Goal: Check status: Check status

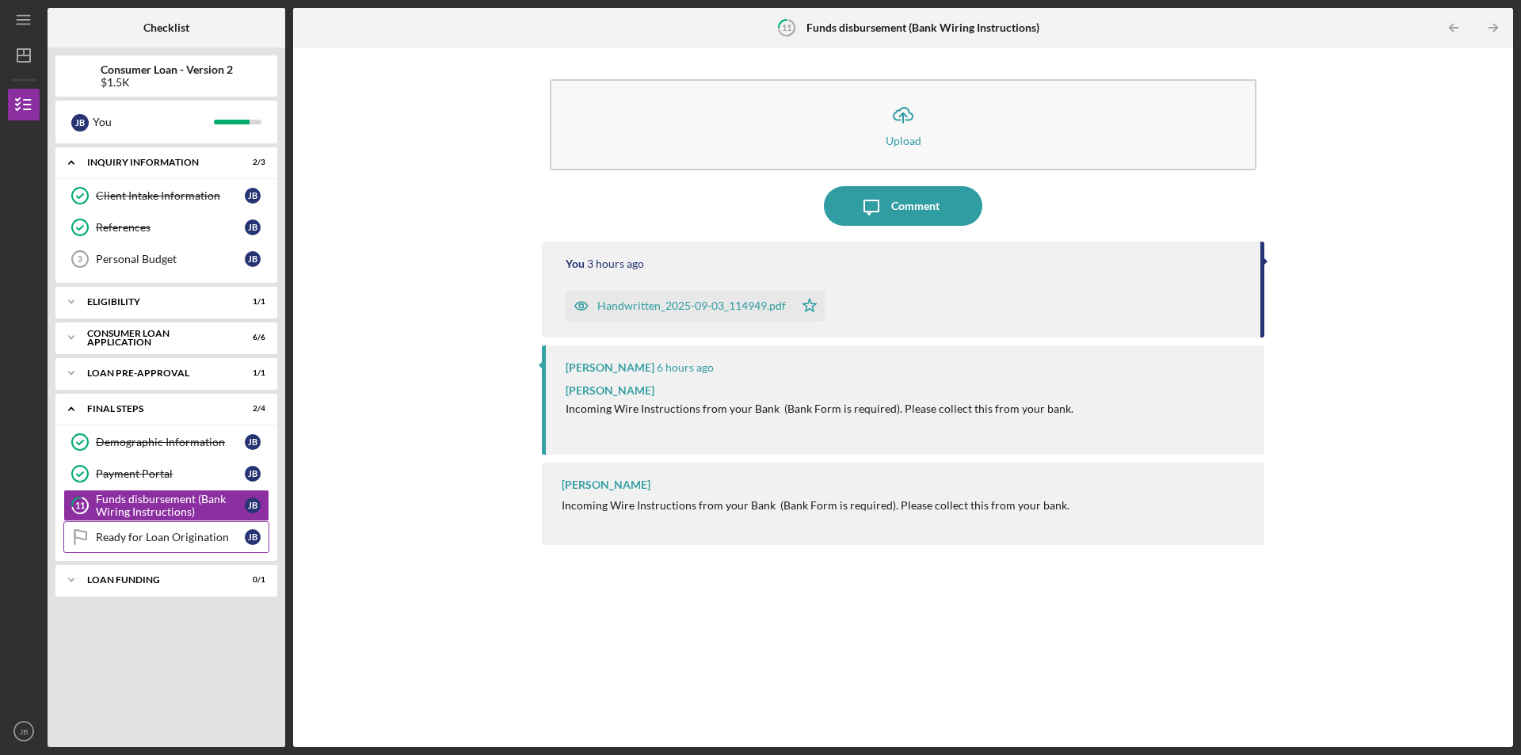
click at [215, 536] on div "Ready for Loan Origination" at bounding box center [170, 537] width 149 height 13
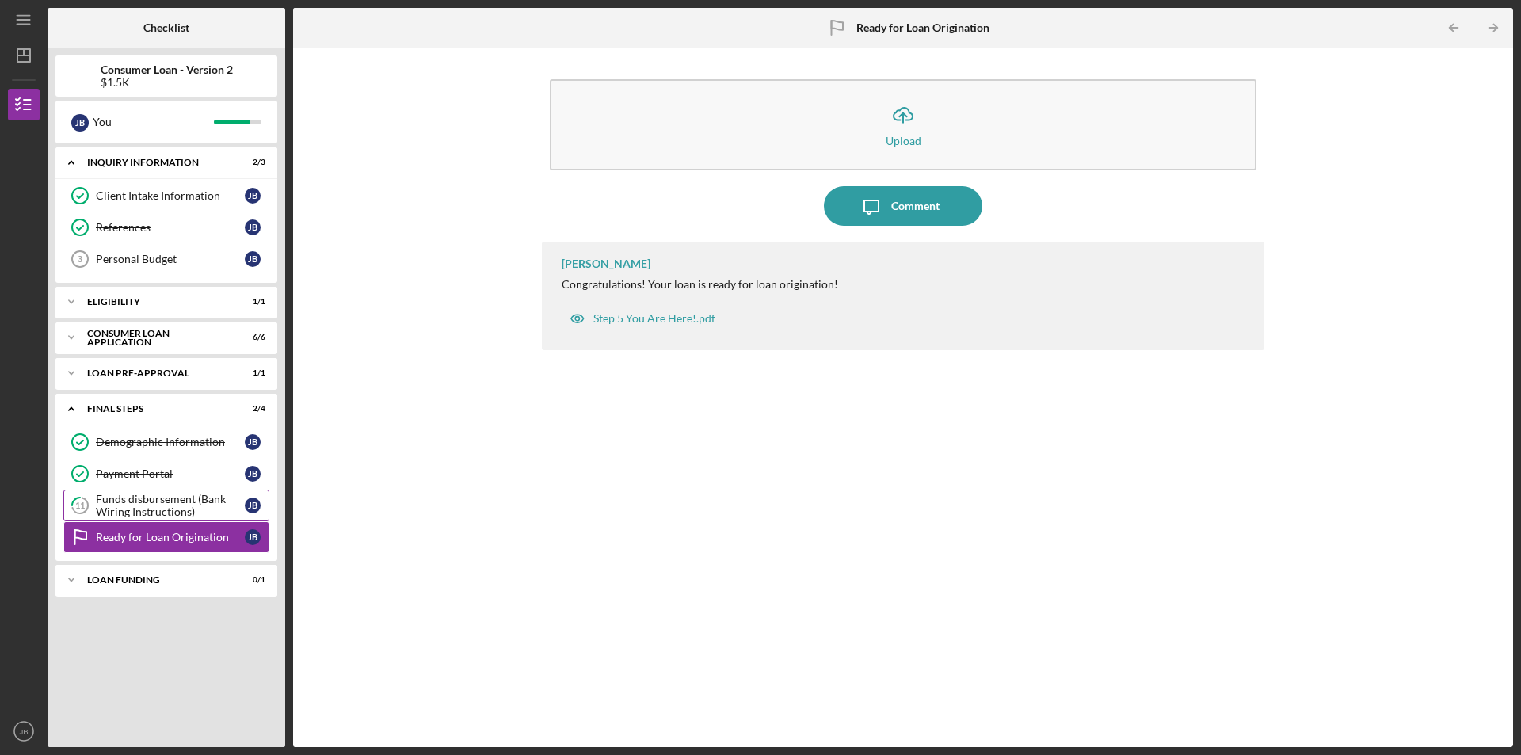
click at [207, 505] on div "Funds disbursement (Bank Wiring Instructions)" at bounding box center [170, 505] width 149 height 25
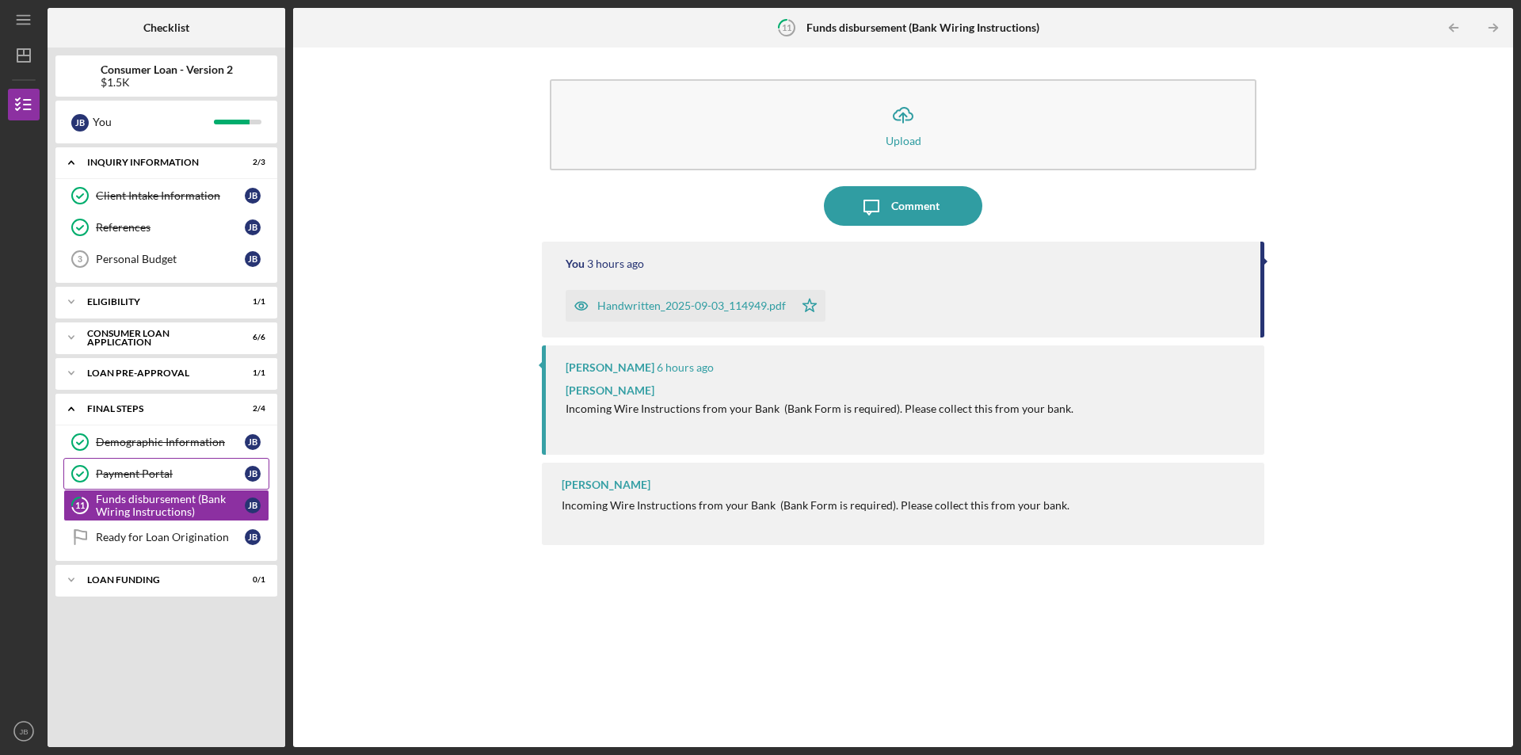
click at [192, 474] on div "Payment Portal" at bounding box center [170, 473] width 149 height 13
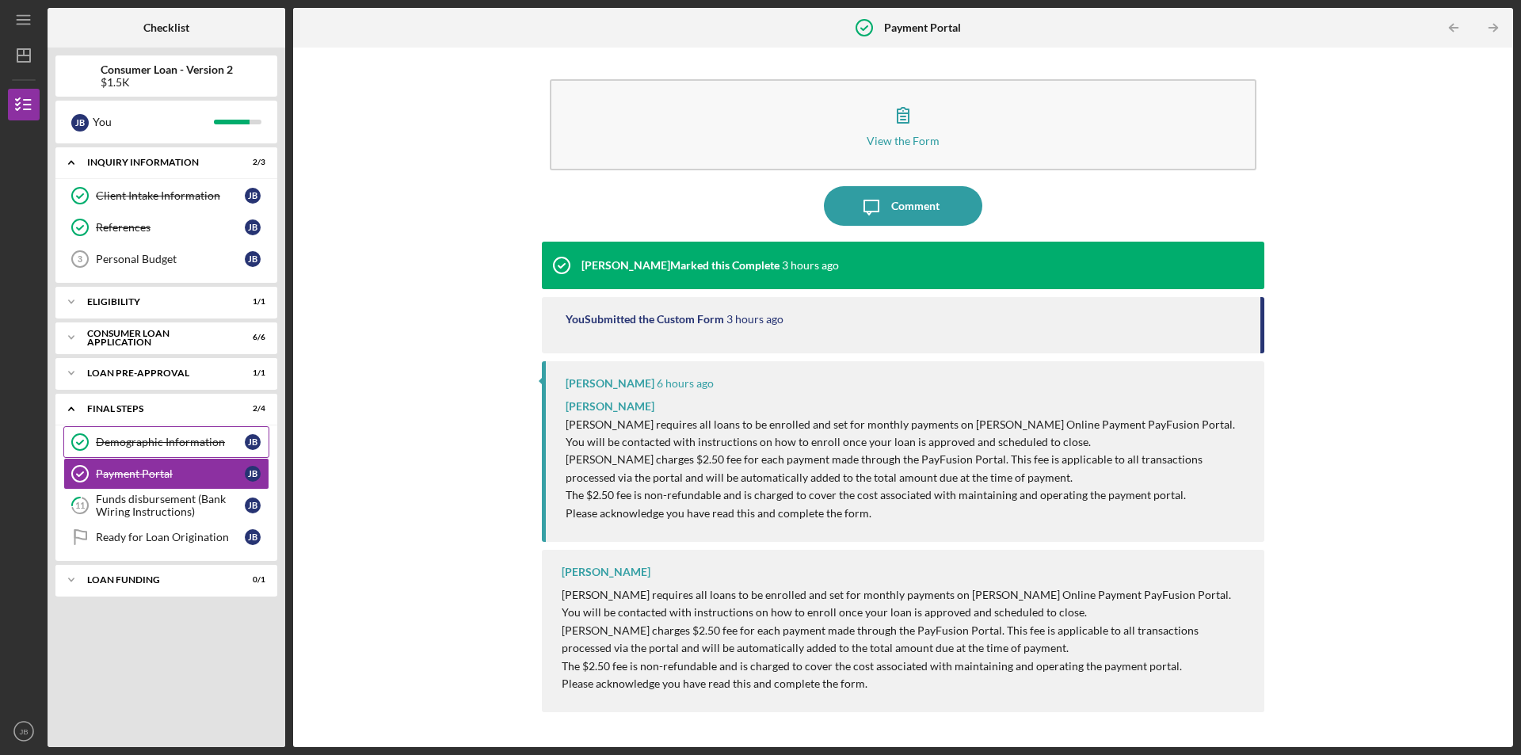
click at [90, 440] on icon "Demographic Information" at bounding box center [80, 442] width 40 height 40
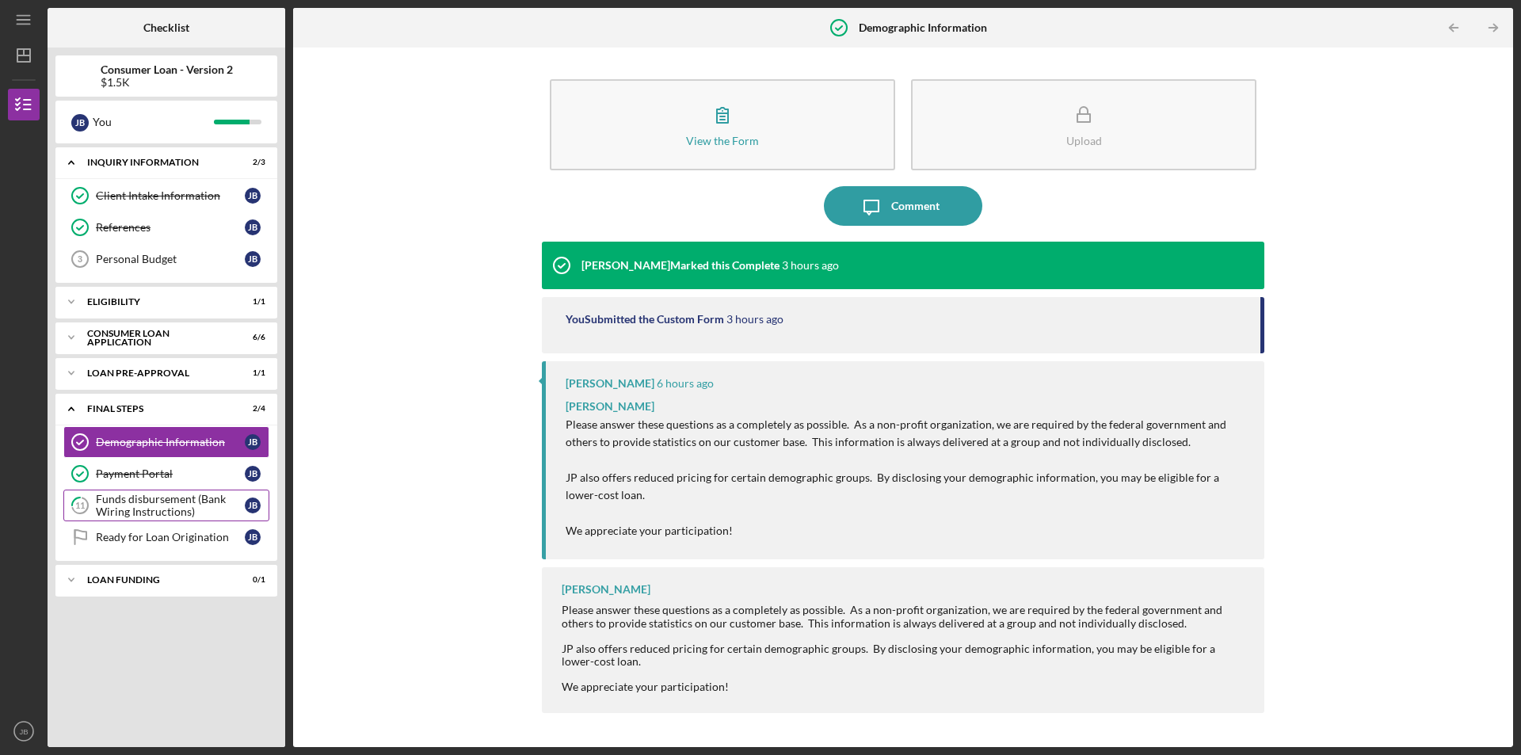
click at [120, 508] on div "Funds disbursement (Bank Wiring Instructions)" at bounding box center [170, 505] width 149 height 25
